Goal: Task Accomplishment & Management: Use online tool/utility

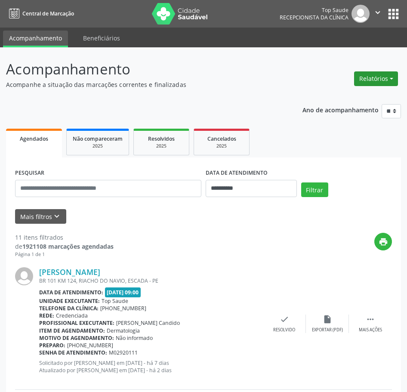
click at [381, 82] on button "Relatórios" at bounding box center [376, 78] width 44 height 15
click at [359, 95] on link "Agendamentos" at bounding box center [352, 97] width 92 height 12
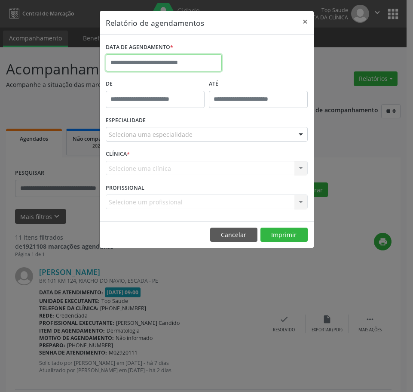
click at [193, 67] on input "text" at bounding box center [164, 62] width 116 height 17
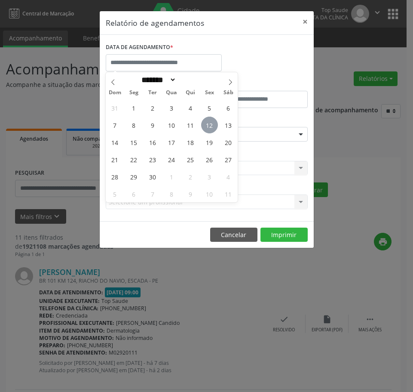
click at [206, 125] on span "12" at bounding box center [209, 125] width 17 height 17
type input "**********"
click at [206, 125] on span "12" at bounding box center [209, 125] width 17 height 17
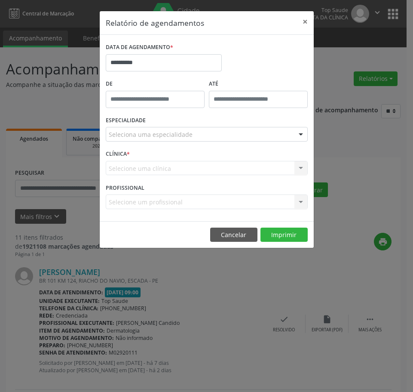
click at [221, 138] on div "Seleciona uma especialidade" at bounding box center [207, 134] width 202 height 15
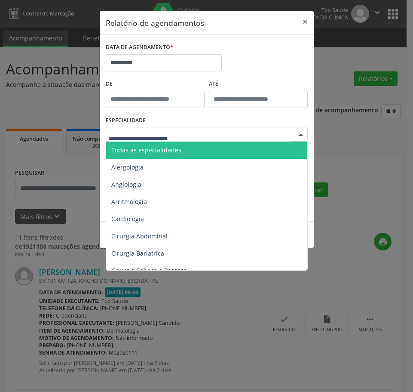
click at [223, 151] on span "Todas as especialidades" at bounding box center [207, 149] width 202 height 17
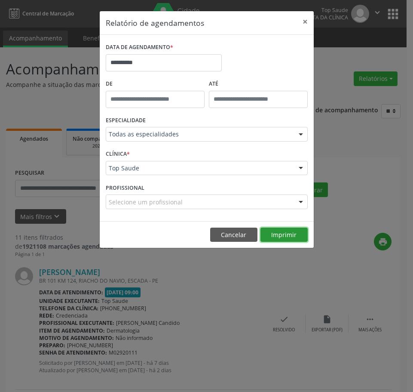
click at [280, 237] on button "Imprimir" at bounding box center [284, 234] width 47 height 15
